Goal: Task Accomplishment & Management: Manage account settings

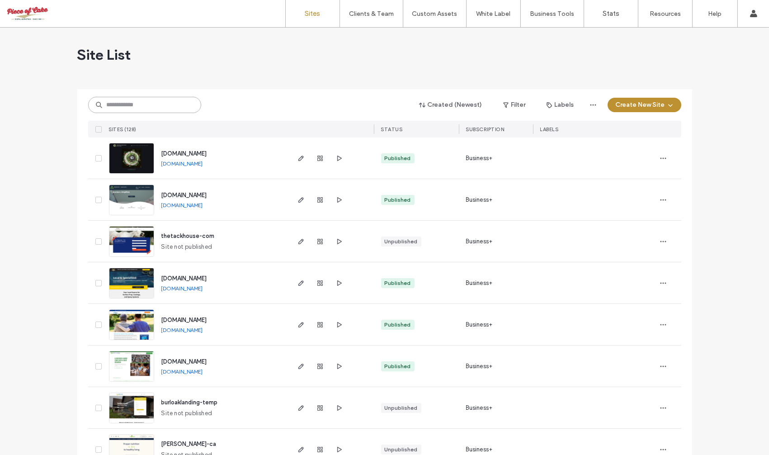
click at [146, 103] on input at bounding box center [144, 105] width 113 height 16
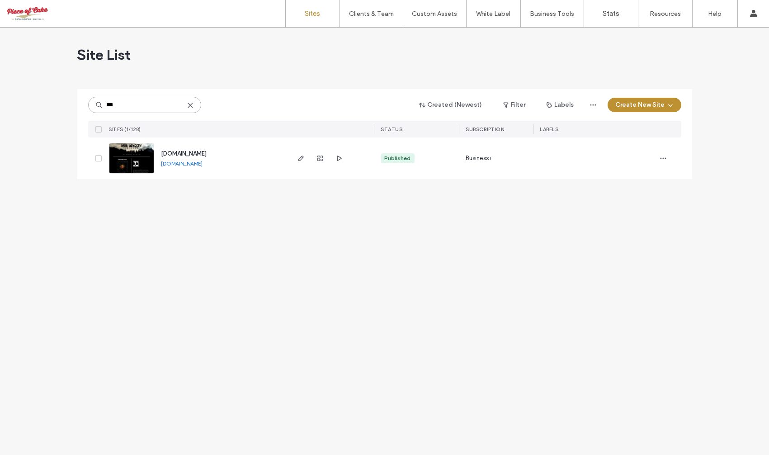
type input "***"
click at [185, 151] on span "[DOMAIN_NAME]" at bounding box center [184, 153] width 46 height 7
